Goal: Task Accomplishment & Management: Use online tool/utility

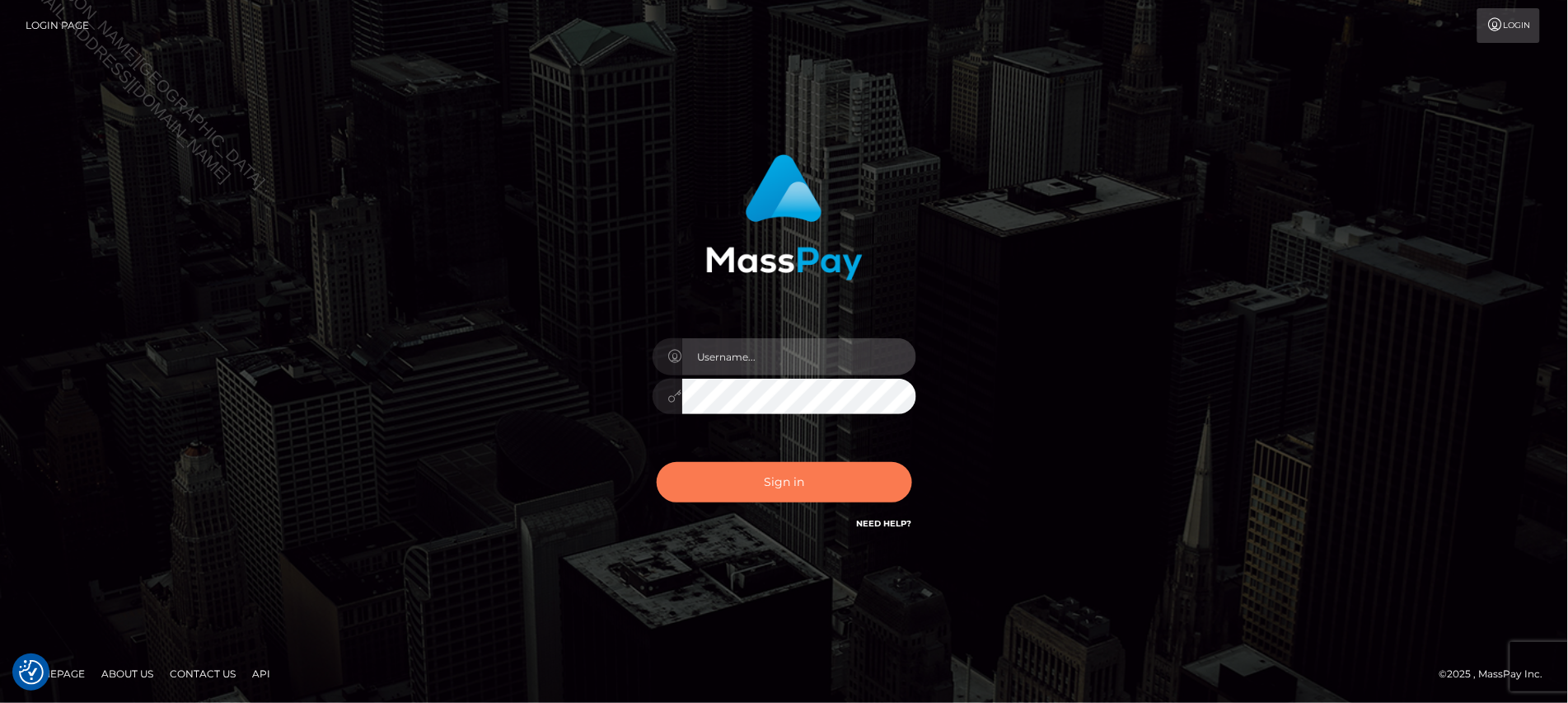
type input "Jiecel"
click at [768, 472] on button "Sign in" at bounding box center [785, 482] width 256 height 40
type input "Jiecel"
click at [757, 485] on button "Sign in" at bounding box center [785, 482] width 256 height 40
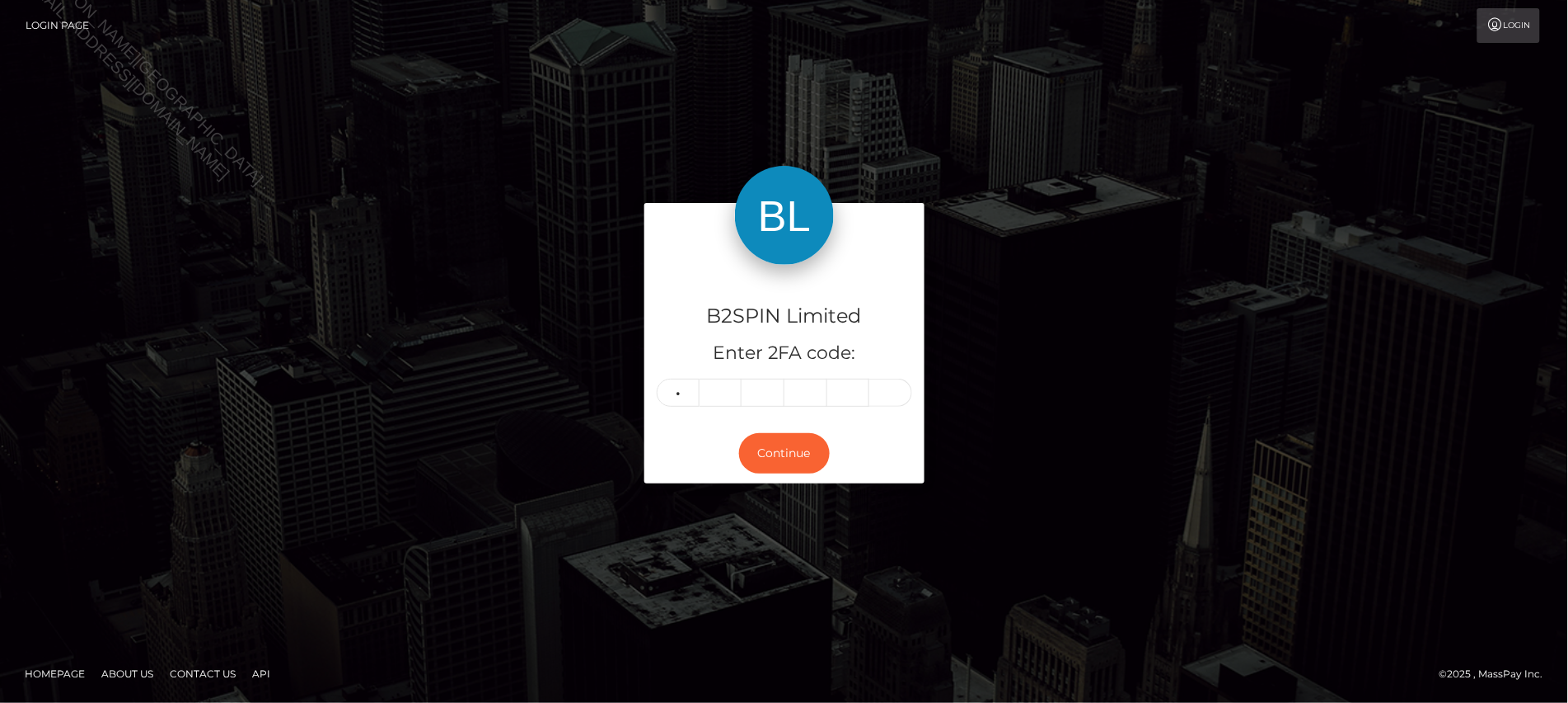
type input "4"
type input "8"
type input "7"
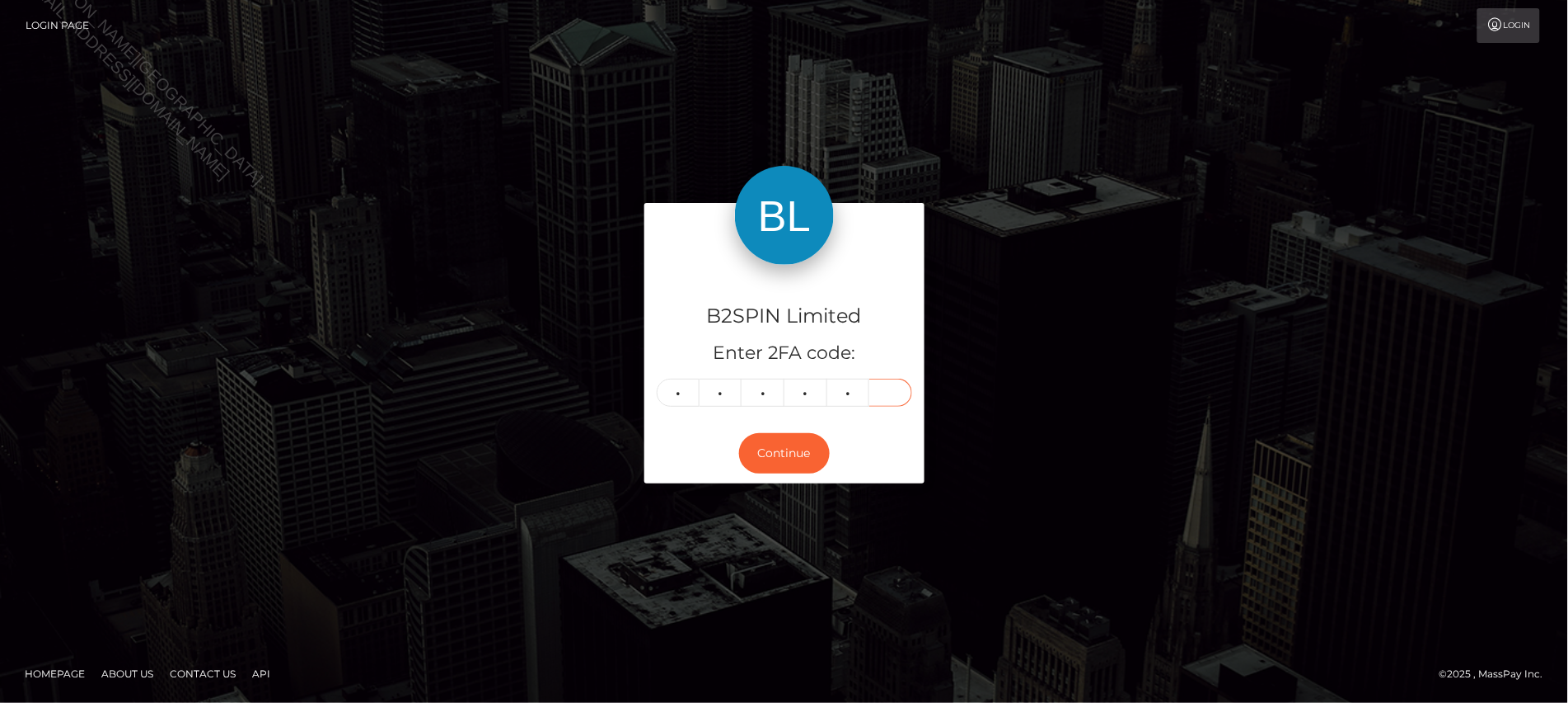
type input "2"
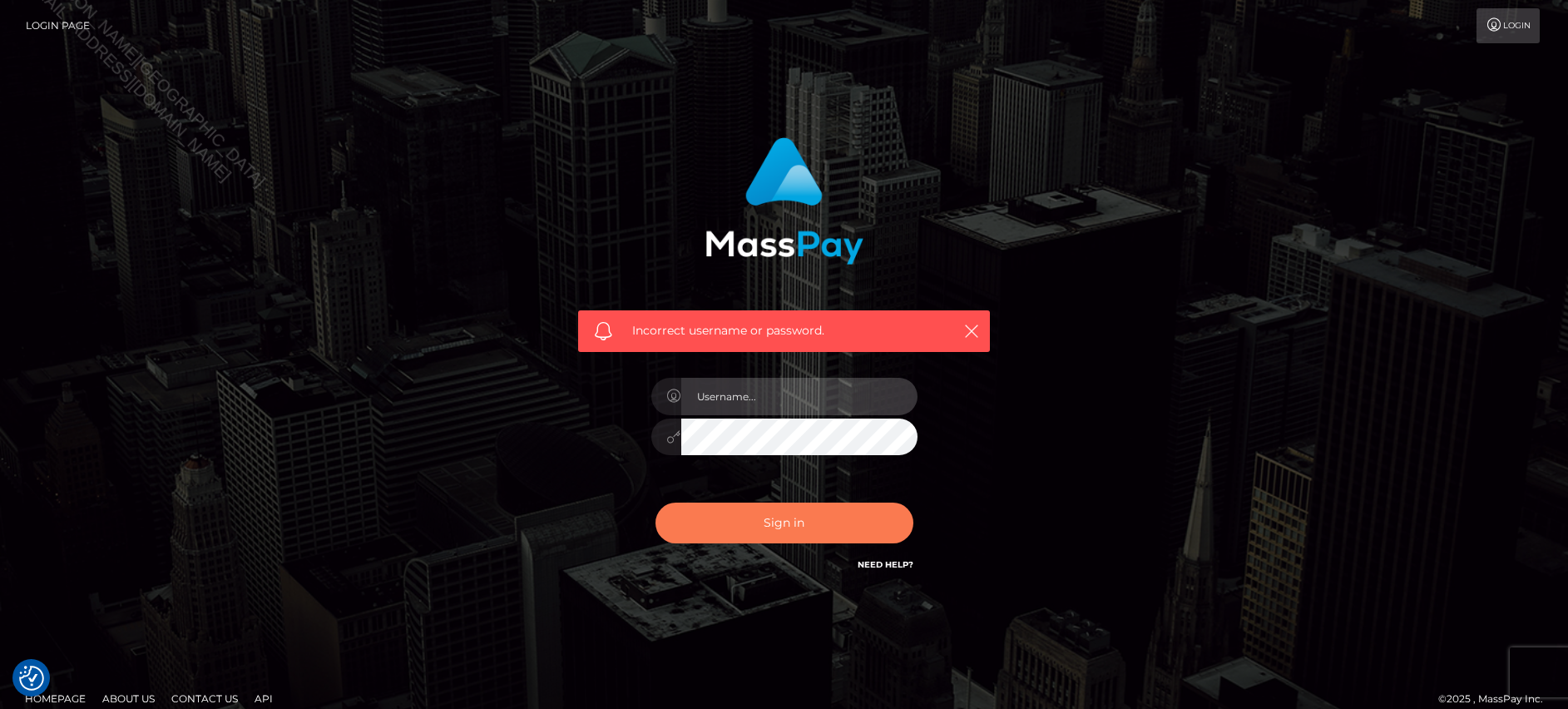
type input "Jiecel"
click at [755, 525] on button "Sign in" at bounding box center [784, 522] width 258 height 41
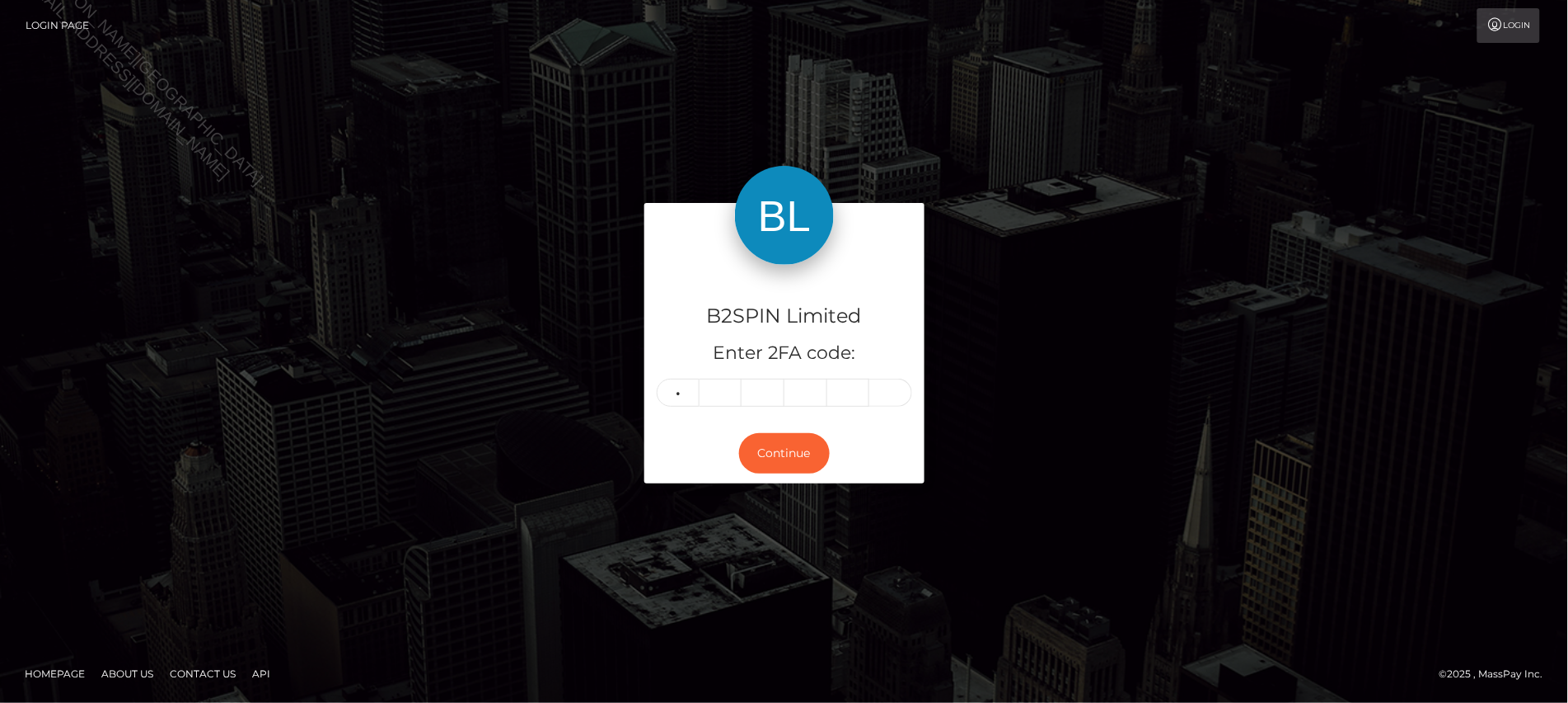
type input "1"
type input "8"
type input "7"
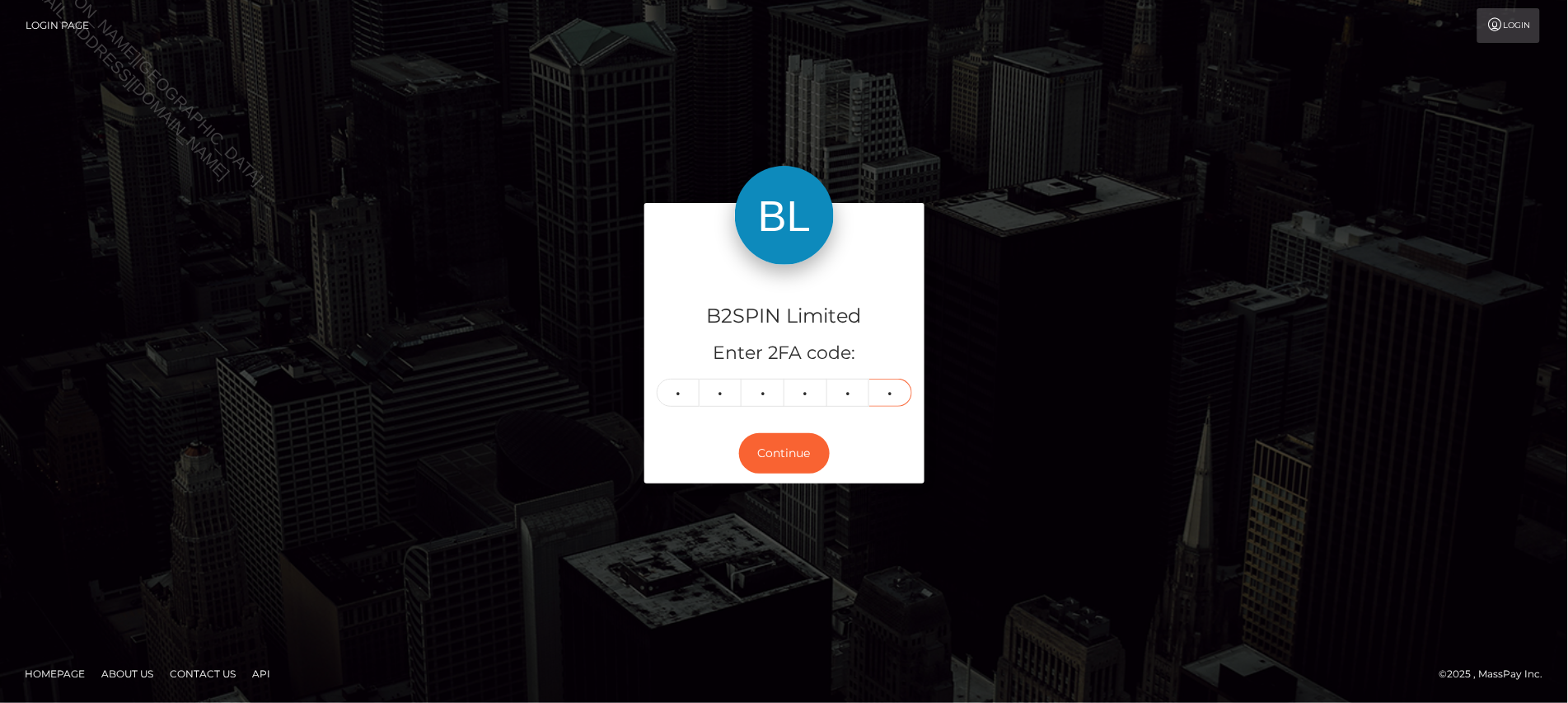
type input "2"
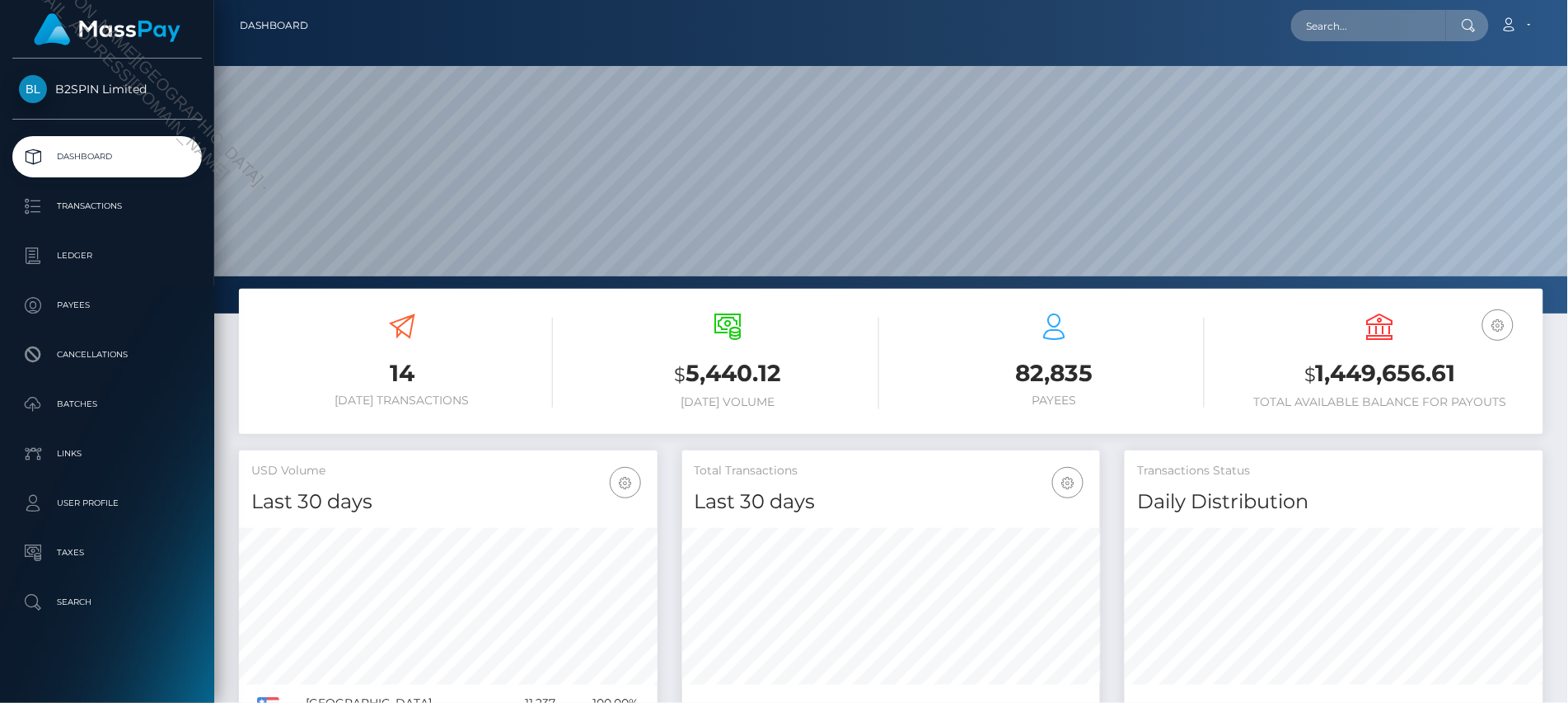
scroll to position [291, 419]
click at [1386, 26] on input "text" at bounding box center [1368, 26] width 155 height 32
paste input "79661adf-7ef3-4e3d-89eb-837e2678710b"
click at [1348, 27] on input "79661adf-7ef3-4e3d-89eb-837e2678710b" at bounding box center [1368, 26] width 155 height 32
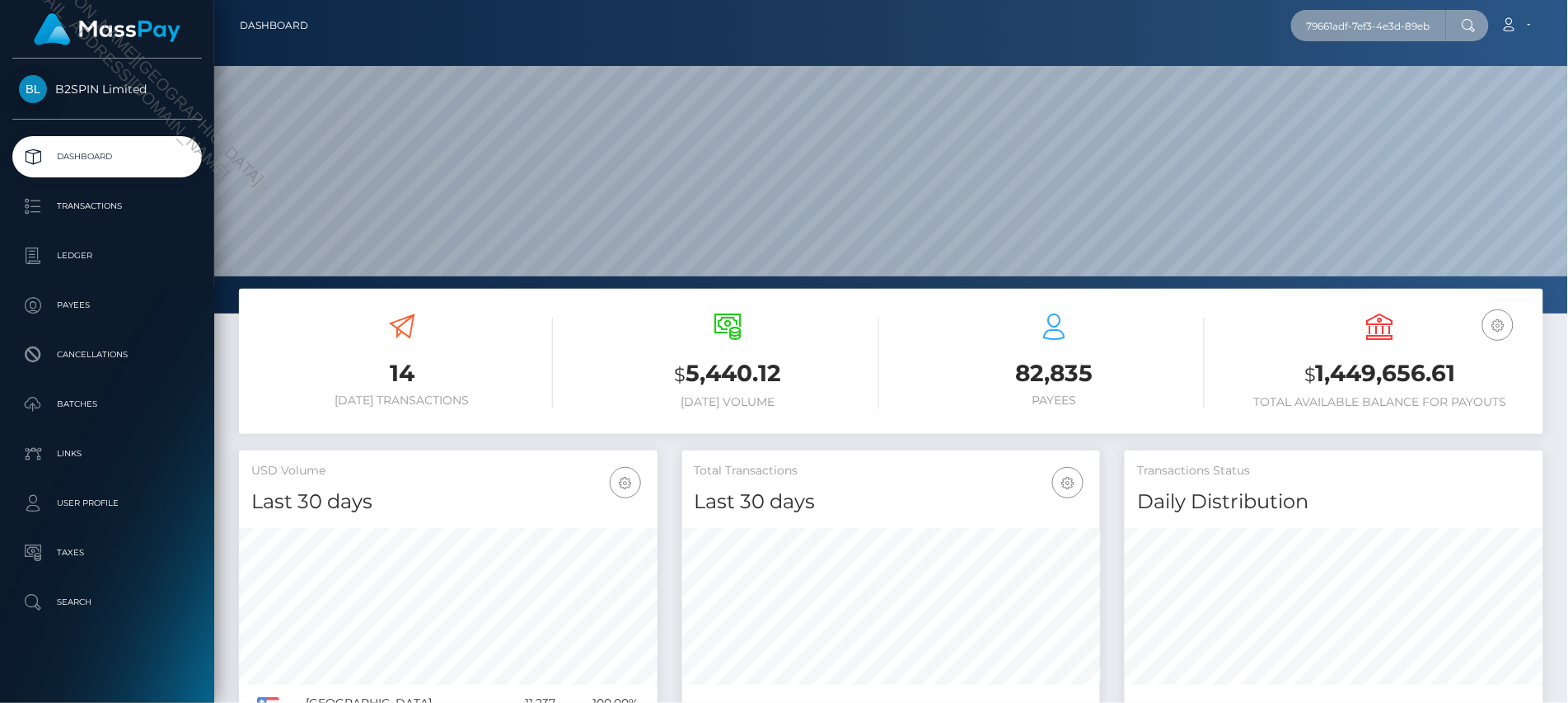
click at [1348, 27] on input "79661adf-7ef3-4e3d-89eb-837e2678710b" at bounding box center [1368, 26] width 155 height 32
paste input "913152897"
type input "913152897"
